Goal: Browse casually

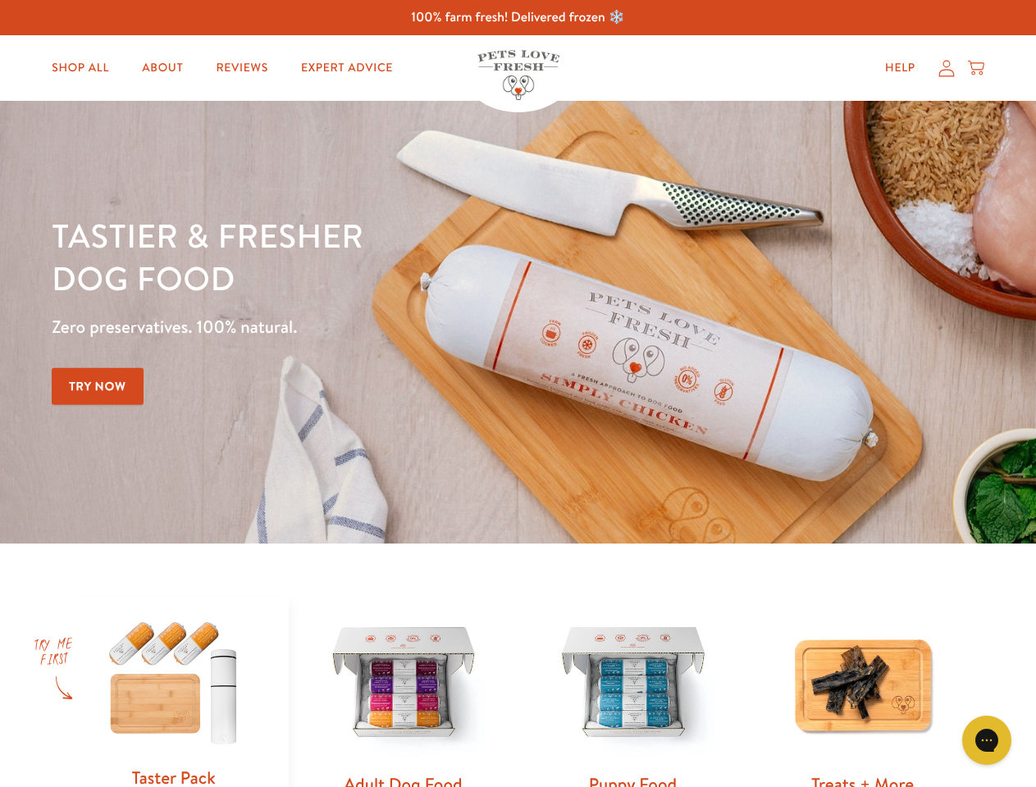
click at [517, 394] on div "Tastier & fresher dog food Zero preservatives. 100% natural. Try Now" at bounding box center [363, 322] width 622 height 216
click at [986, 740] on icon "Gorgias live chat" at bounding box center [986, 740] width 16 height 16
